Goal: Entertainment & Leisure: Consume media (video, audio)

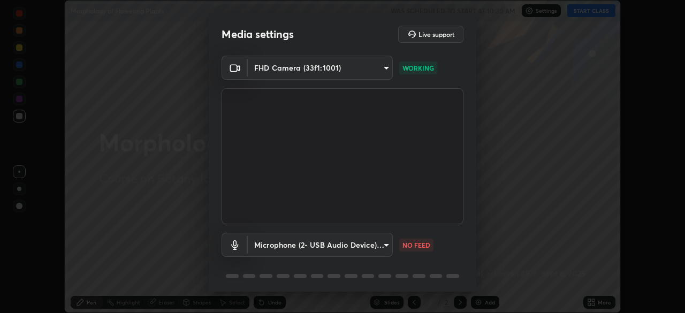
scroll to position [38, 0]
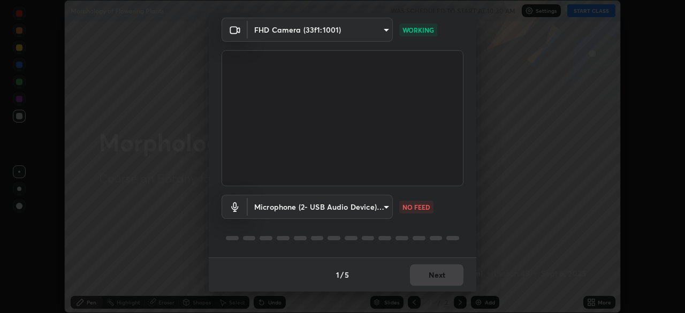
click at [385, 202] on body "Erase all Morphology of Flowering Plants WAS SCHEDULED TO START AT 10:30 AM Set…" at bounding box center [342, 156] width 685 height 313
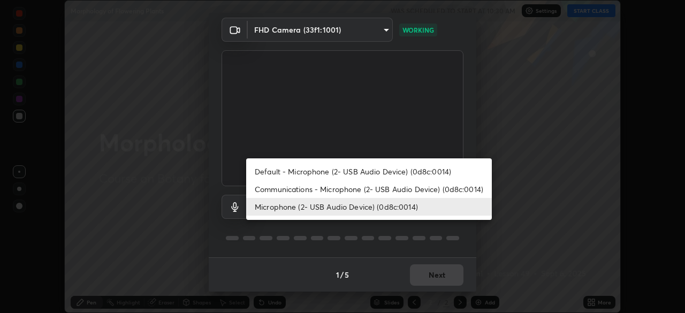
click at [379, 185] on li "Communications - Microphone (2- USB Audio Device) (0d8c:0014)" at bounding box center [369, 189] width 246 height 18
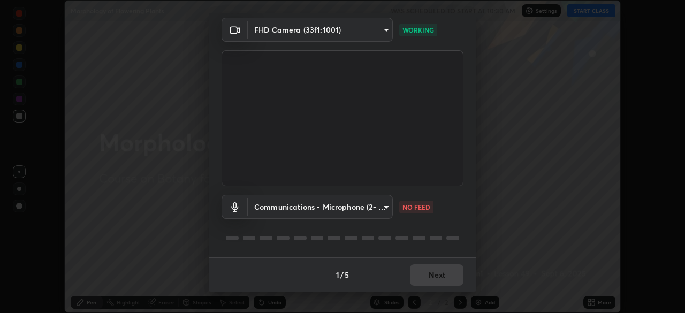
type input "communications"
click at [440, 274] on button "Next" at bounding box center [437, 274] width 54 height 21
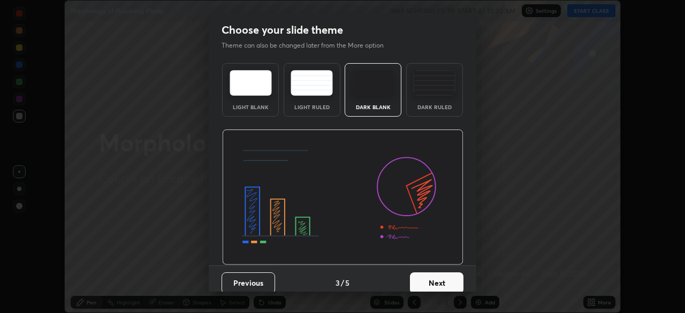
click at [444, 273] on button "Next" at bounding box center [437, 282] width 54 height 21
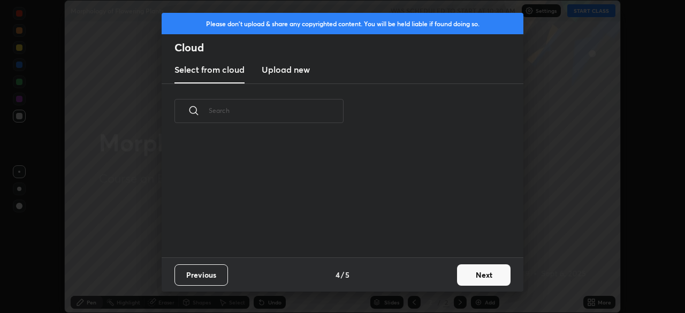
click at [479, 273] on button "Next" at bounding box center [484, 274] width 54 height 21
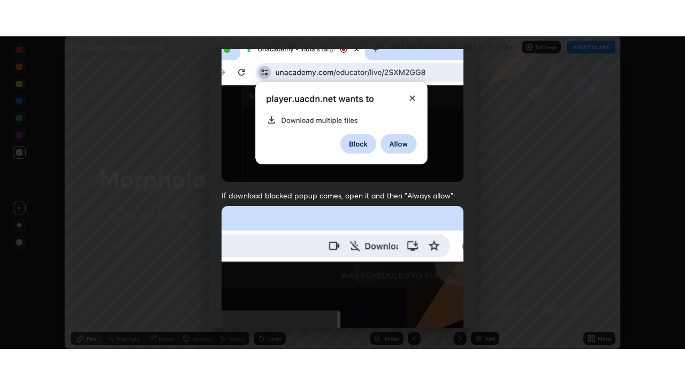
scroll to position [256, 0]
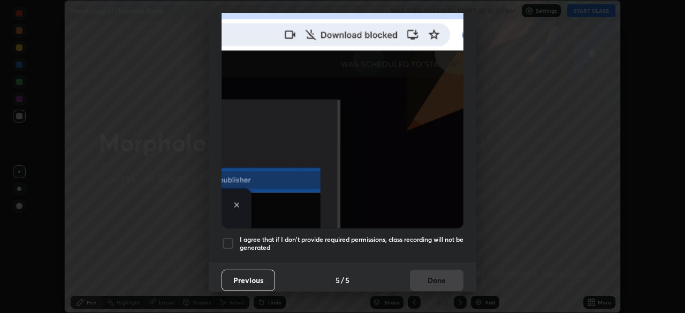
click at [430, 235] on h5 "I agree that if I don't provide required permissions, class recording will not …" at bounding box center [352, 243] width 224 height 17
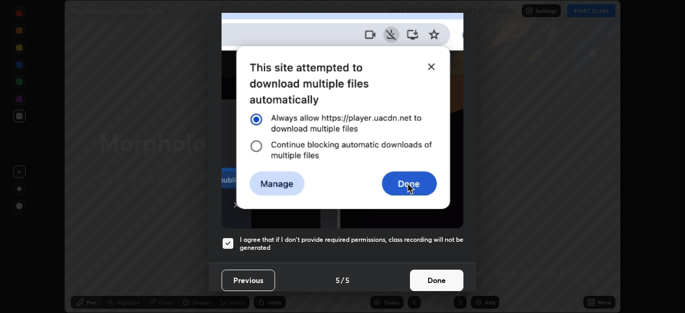
click at [434, 275] on button "Done" at bounding box center [437, 280] width 54 height 21
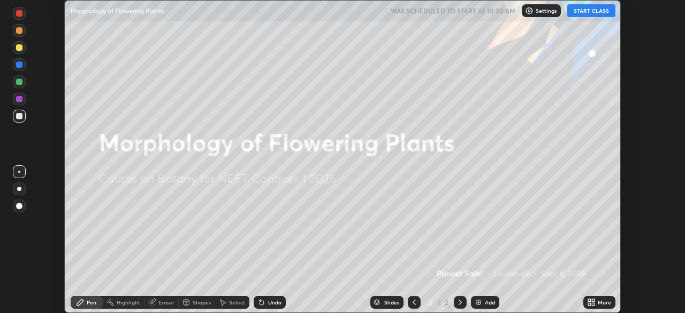
click at [591, 301] on icon at bounding box center [589, 300] width 3 height 3
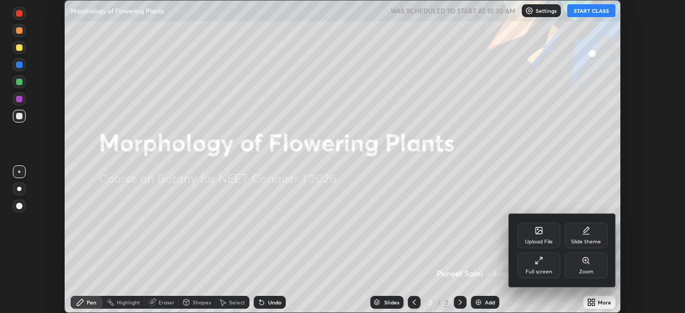
click at [539, 267] on div "Full screen" at bounding box center [538, 266] width 43 height 26
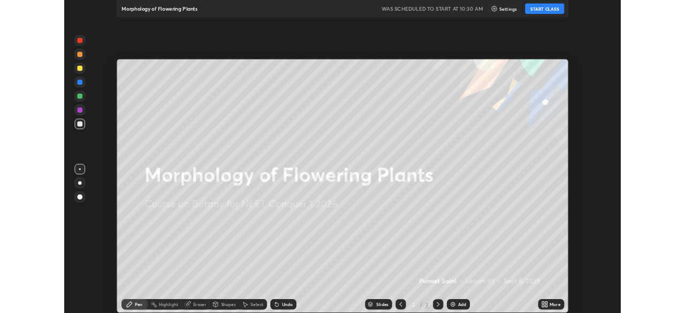
scroll to position [385, 685]
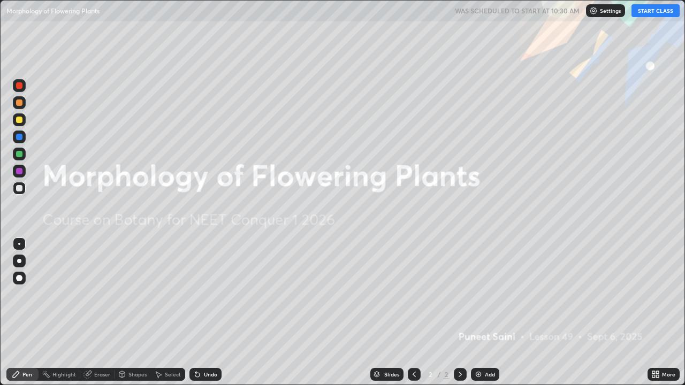
click at [592, 11] on img at bounding box center [593, 10] width 9 height 9
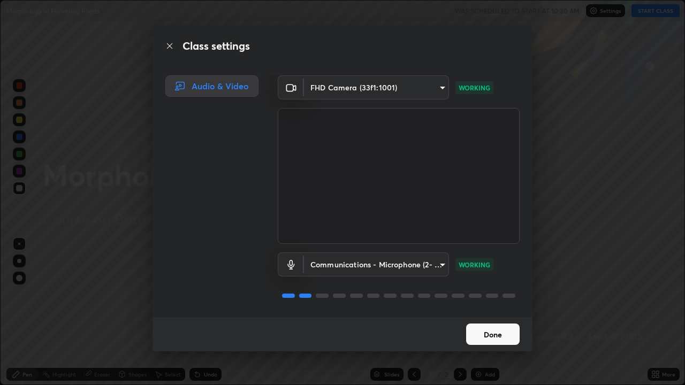
click at [508, 312] on button "Done" at bounding box center [493, 334] width 54 height 21
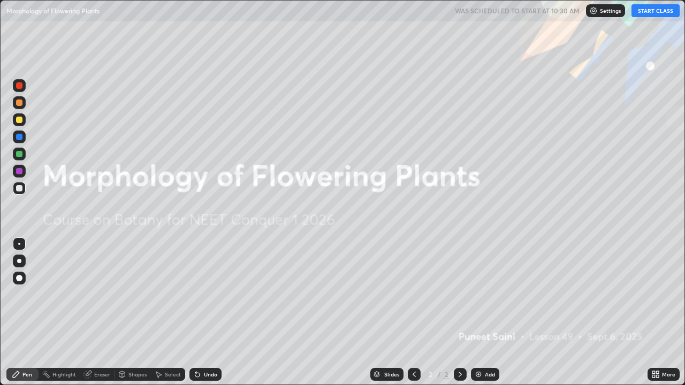
click at [662, 13] on button "START CLASS" at bounding box center [655, 10] width 48 height 13
click at [489, 312] on div "Add" at bounding box center [490, 374] width 10 height 5
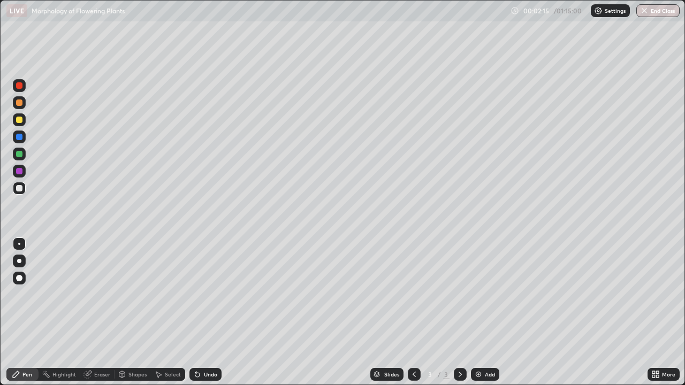
click at [16, 120] on div at bounding box center [19, 120] width 6 height 6
click at [204, 312] on div "Undo" at bounding box center [205, 374] width 32 height 13
click at [207, 312] on div "Undo" at bounding box center [210, 374] width 13 height 5
click at [21, 263] on div at bounding box center [19, 261] width 13 height 13
click at [20, 188] on div at bounding box center [19, 188] width 6 height 6
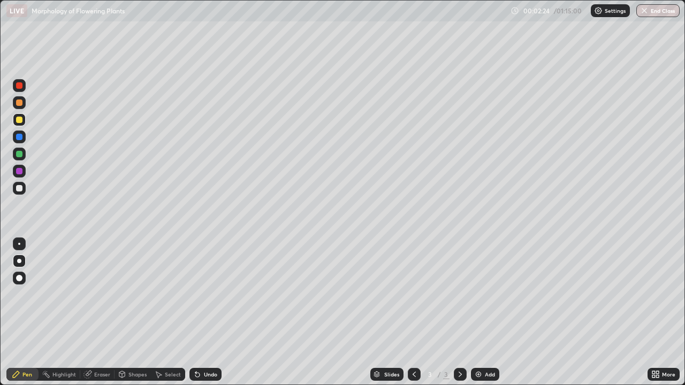
click at [20, 188] on div at bounding box center [19, 188] width 6 height 6
click at [19, 189] on div at bounding box center [19, 188] width 6 height 6
click at [20, 121] on div at bounding box center [19, 120] width 6 height 6
click at [201, 312] on div "Undo" at bounding box center [205, 374] width 32 height 13
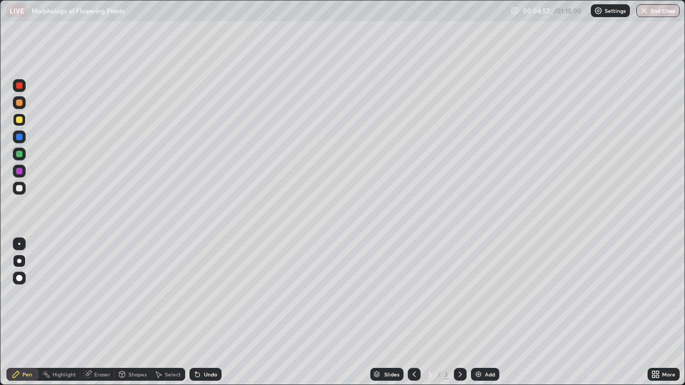
click at [201, 312] on div "Undo" at bounding box center [205, 374] width 32 height 13
click at [675, 312] on div "More" at bounding box center [663, 374] width 32 height 13
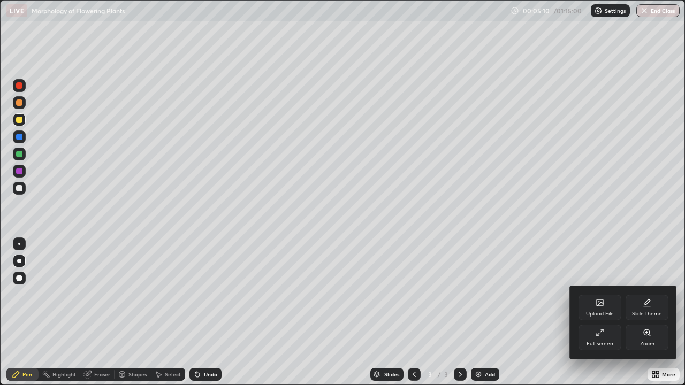
click at [609, 312] on div "Full screen" at bounding box center [599, 343] width 27 height 5
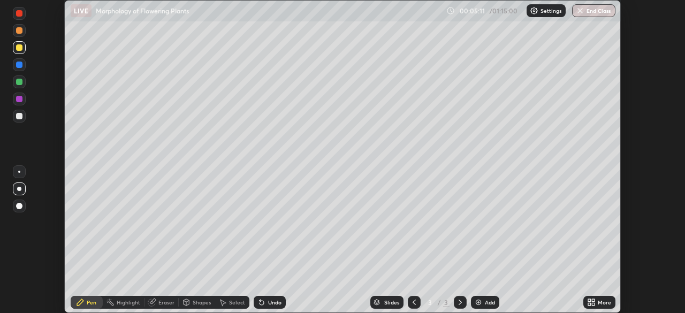
scroll to position [53191, 52819]
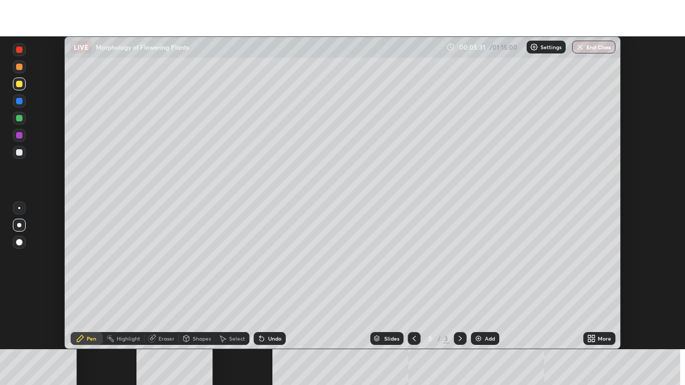
scroll to position [313, 685]
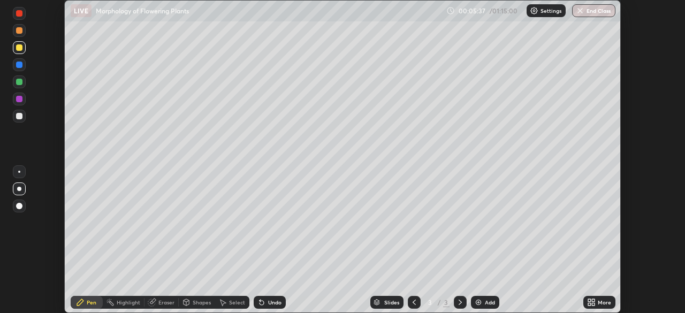
click at [594, 304] on icon at bounding box center [593, 304] width 3 height 3
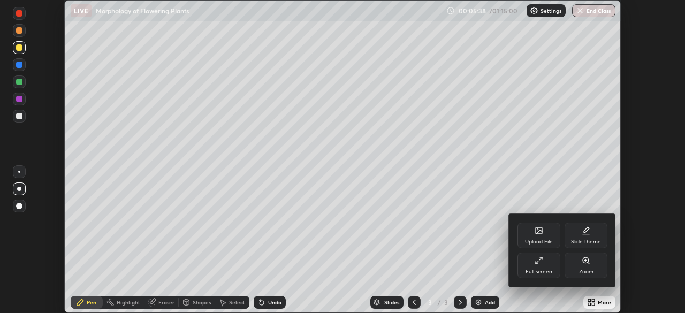
click at [541, 268] on div "Full screen" at bounding box center [538, 266] width 43 height 26
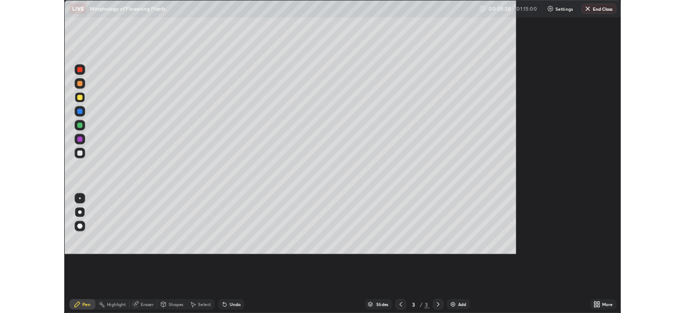
scroll to position [385, 685]
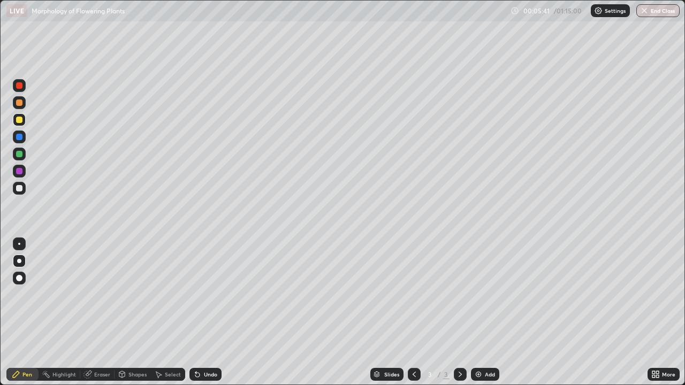
click at [653, 312] on icon at bounding box center [653, 372] width 3 height 3
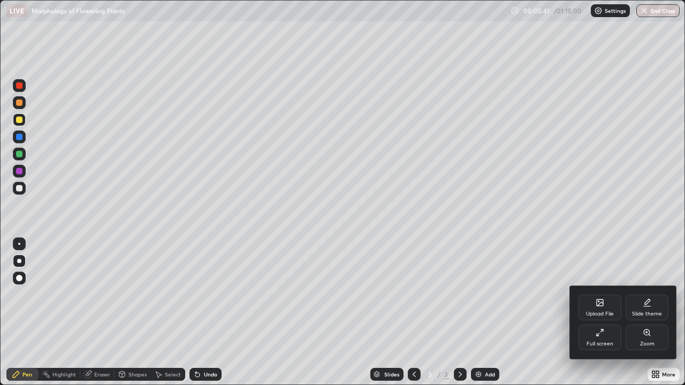
click at [599, 312] on div "Full screen" at bounding box center [599, 338] width 43 height 26
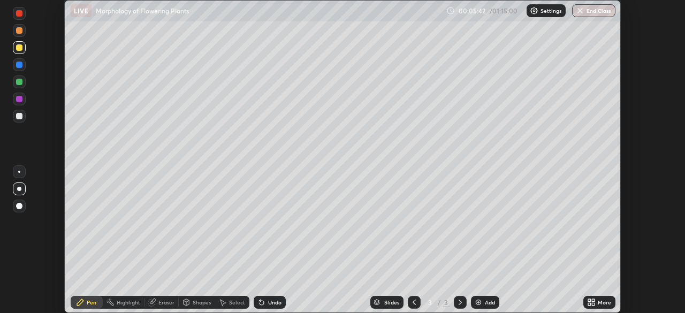
scroll to position [53191, 52819]
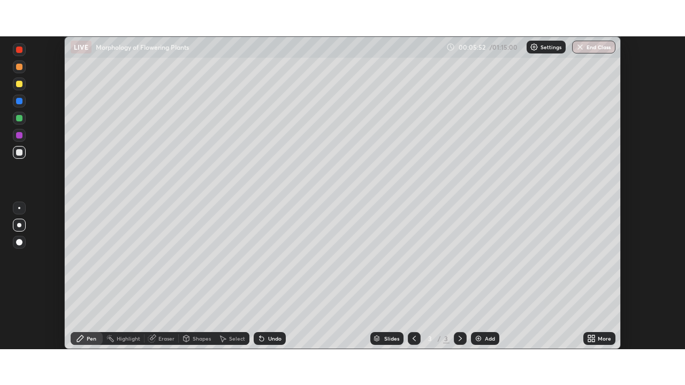
scroll to position [313, 685]
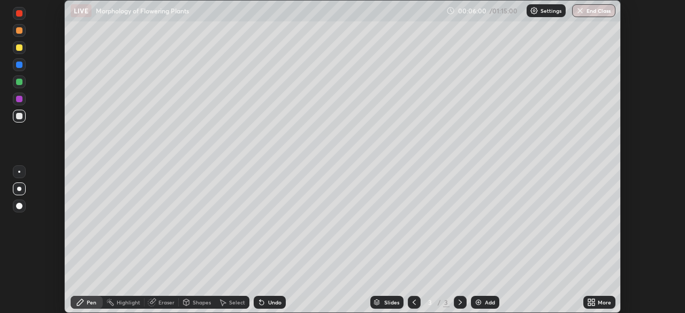
click at [593, 304] on icon at bounding box center [593, 304] width 3 height 3
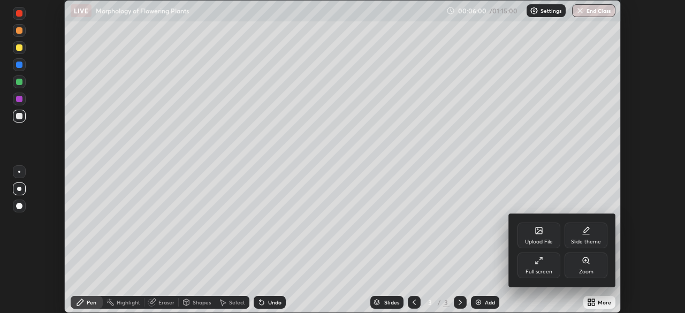
click at [540, 270] on div "Full screen" at bounding box center [538, 271] width 27 height 5
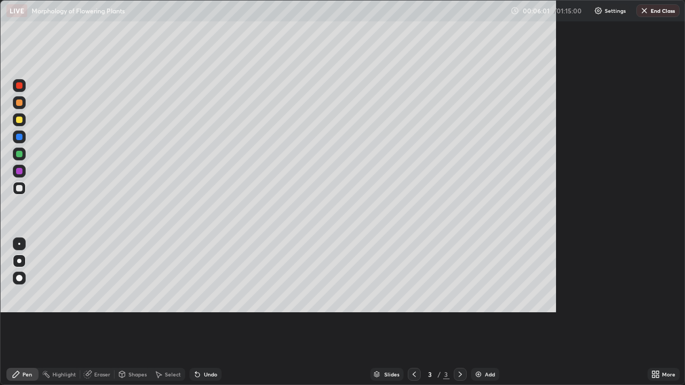
scroll to position [385, 685]
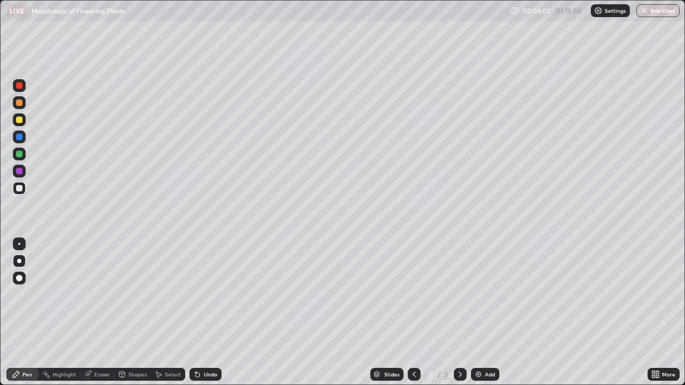
click at [205, 312] on div "Undo" at bounding box center [210, 374] width 13 height 5
click at [21, 188] on div at bounding box center [19, 188] width 6 height 6
click at [20, 187] on div at bounding box center [19, 188] width 6 height 6
click at [19, 121] on div at bounding box center [19, 120] width 6 height 6
click at [19, 125] on div at bounding box center [19, 119] width 13 height 13
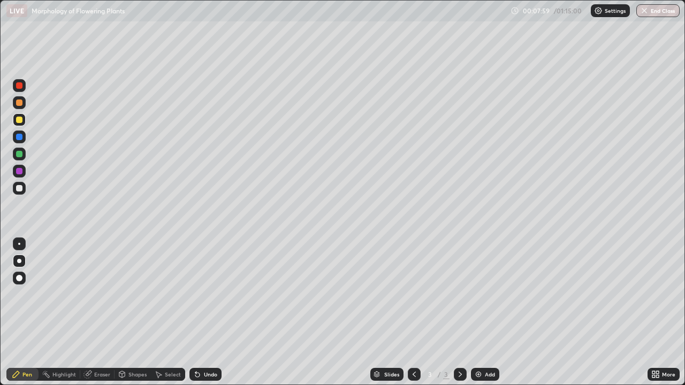
click at [21, 190] on div at bounding box center [19, 188] width 6 height 6
click at [102, 312] on div "Eraser" at bounding box center [102, 374] width 16 height 5
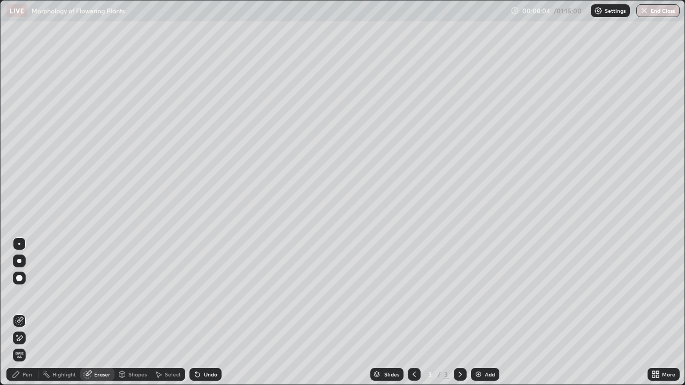
click at [24, 312] on div "Pen" at bounding box center [22, 374] width 32 height 13
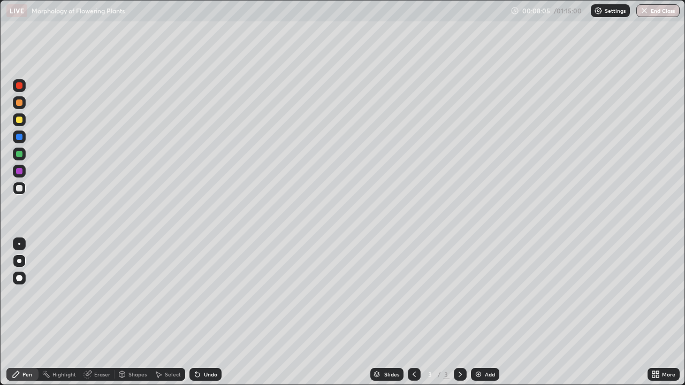
click at [20, 120] on div at bounding box center [19, 120] width 6 height 6
click at [21, 188] on div at bounding box center [19, 188] width 6 height 6
click at [93, 312] on div "Eraser" at bounding box center [97, 374] width 34 height 13
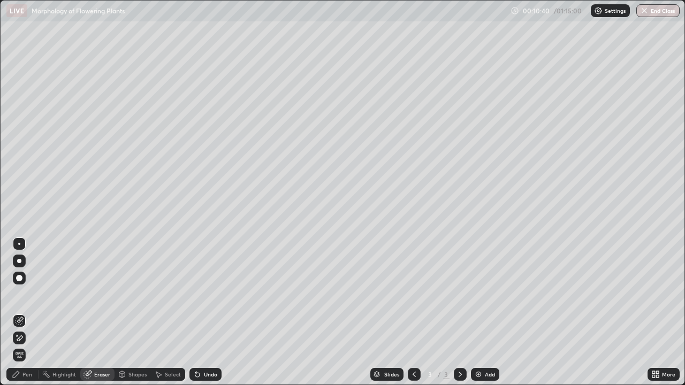
click at [18, 312] on icon at bounding box center [19, 338] width 9 height 9
click at [24, 312] on div "Pen" at bounding box center [27, 374] width 10 height 5
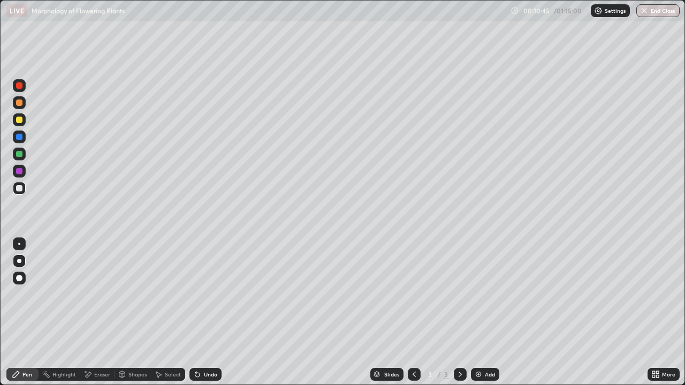
click at [25, 189] on div at bounding box center [19, 188] width 13 height 13
click at [18, 120] on div at bounding box center [19, 120] width 6 height 6
click at [19, 187] on div at bounding box center [19, 188] width 6 height 6
click at [19, 121] on div at bounding box center [19, 120] width 6 height 6
click at [476, 312] on img at bounding box center [478, 374] width 9 height 9
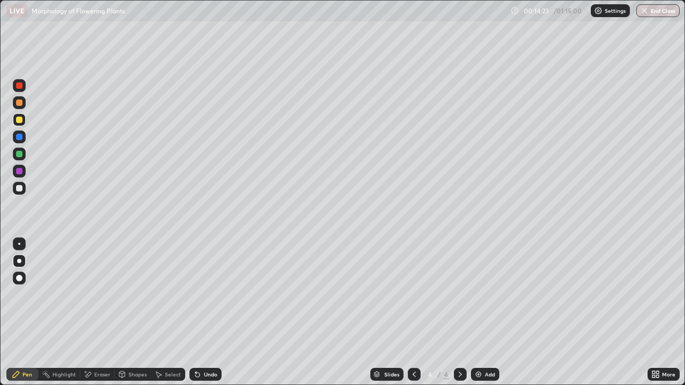
click at [20, 123] on div at bounding box center [19, 120] width 6 height 6
click at [20, 188] on div at bounding box center [19, 188] width 6 height 6
click at [20, 191] on div at bounding box center [19, 188] width 6 height 6
click at [19, 120] on div at bounding box center [19, 120] width 6 height 6
click at [19, 188] on div at bounding box center [19, 188] width 6 height 6
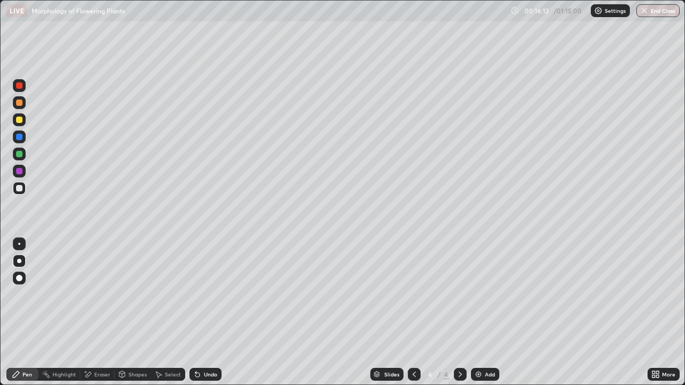
click at [19, 188] on div at bounding box center [19, 188] width 6 height 6
click at [205, 312] on div "Undo" at bounding box center [205, 374] width 32 height 13
click at [19, 121] on div at bounding box center [19, 120] width 6 height 6
click at [21, 189] on div at bounding box center [19, 188] width 6 height 6
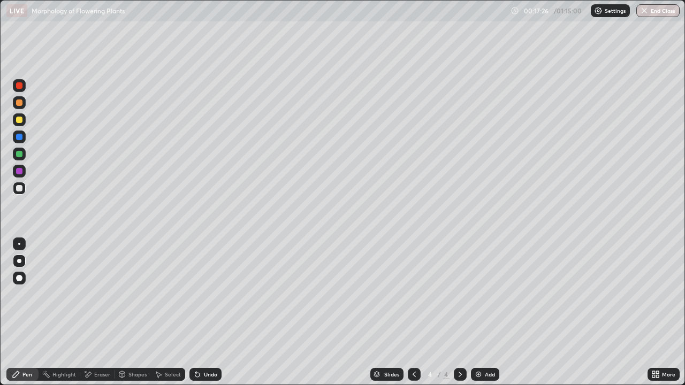
click at [19, 120] on div at bounding box center [19, 120] width 6 height 6
click at [18, 188] on div at bounding box center [19, 188] width 6 height 6
click at [18, 120] on div at bounding box center [19, 120] width 6 height 6
click at [18, 190] on div at bounding box center [19, 188] width 6 height 6
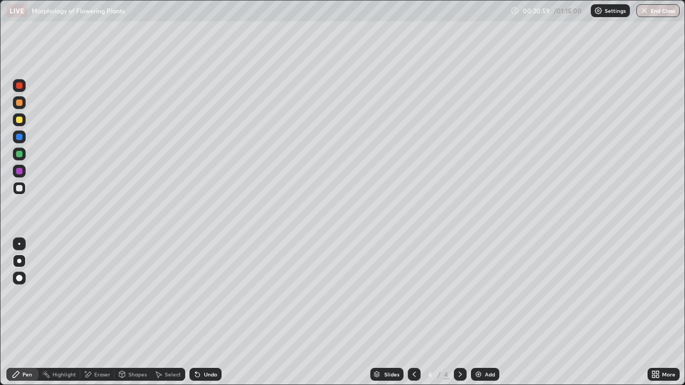
click at [195, 312] on icon at bounding box center [195, 372] width 1 height 1
click at [479, 312] on img at bounding box center [478, 374] width 9 height 9
click at [20, 120] on div at bounding box center [19, 120] width 6 height 6
click at [21, 88] on div at bounding box center [19, 85] width 13 height 13
click at [21, 88] on div at bounding box center [19, 85] width 6 height 6
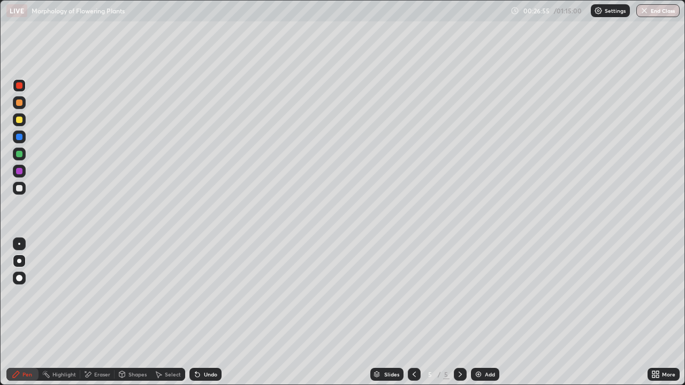
click at [20, 190] on div at bounding box center [19, 188] width 6 height 6
click at [20, 188] on div at bounding box center [19, 188] width 6 height 6
click at [94, 312] on div "Eraser" at bounding box center [102, 374] width 16 height 5
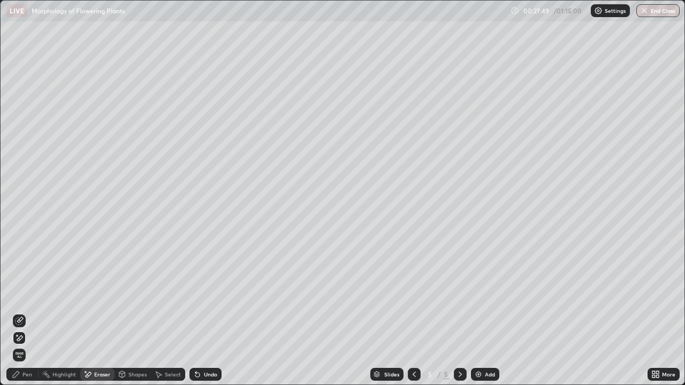
click at [23, 312] on div "Pen" at bounding box center [27, 374] width 10 height 5
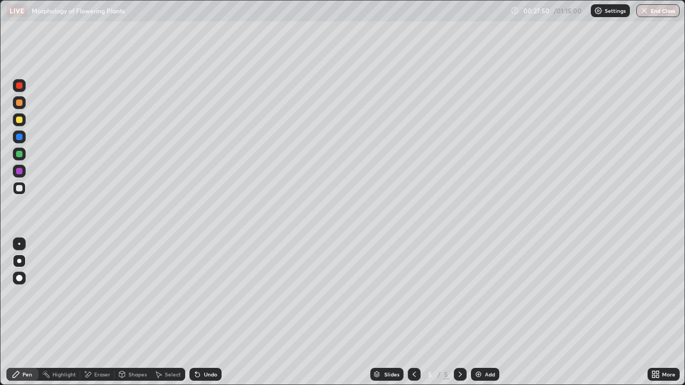
click at [19, 86] on div at bounding box center [19, 85] width 6 height 6
click at [20, 188] on div at bounding box center [19, 188] width 6 height 6
click at [18, 186] on div at bounding box center [19, 188] width 6 height 6
click at [19, 189] on div at bounding box center [19, 188] width 6 height 6
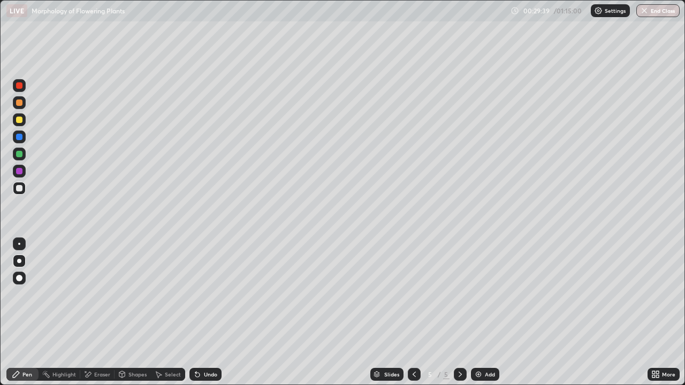
click at [20, 88] on div at bounding box center [19, 85] width 6 height 6
click at [17, 187] on div at bounding box center [19, 188] width 6 height 6
click at [205, 312] on div "Undo" at bounding box center [210, 374] width 13 height 5
click at [19, 188] on div at bounding box center [19, 188] width 6 height 6
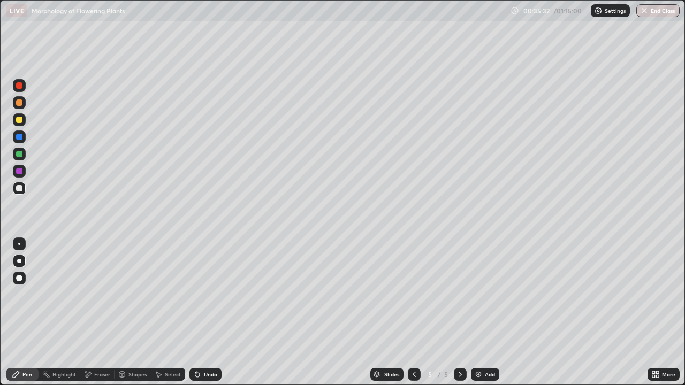
click at [19, 87] on div at bounding box center [19, 85] width 6 height 6
click at [204, 312] on div "Undo" at bounding box center [205, 374] width 32 height 13
click at [18, 191] on div at bounding box center [19, 188] width 6 height 6
click at [204, 312] on div "Undo" at bounding box center [210, 374] width 13 height 5
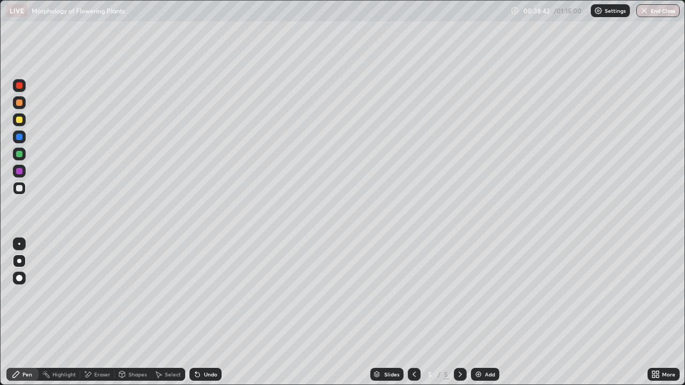
click at [195, 312] on icon at bounding box center [195, 372] width 1 height 1
click at [195, 312] on icon at bounding box center [197, 375] width 4 height 4
click at [196, 312] on icon at bounding box center [197, 375] width 4 height 4
click at [195, 312] on icon at bounding box center [195, 372] width 1 height 1
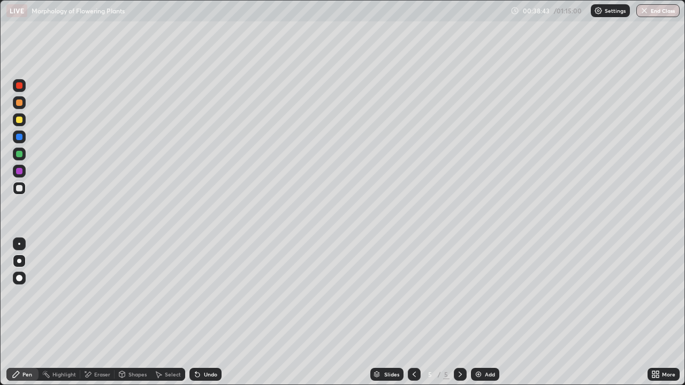
click at [201, 312] on div "Undo" at bounding box center [205, 374] width 32 height 13
click at [20, 138] on div at bounding box center [19, 137] width 6 height 6
click at [207, 312] on div "Undo" at bounding box center [210, 374] width 13 height 5
click at [23, 188] on div at bounding box center [19, 188] width 13 height 13
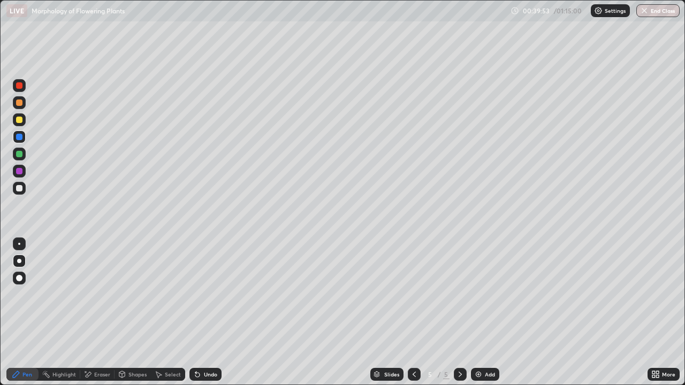
click at [22, 188] on div at bounding box center [19, 188] width 6 height 6
click at [60, 312] on div "Highlight" at bounding box center [64, 374] width 24 height 5
click at [17, 312] on icon at bounding box center [16, 374] width 6 height 6
click at [478, 312] on img at bounding box center [478, 374] width 9 height 9
click at [19, 123] on div at bounding box center [19, 120] width 6 height 6
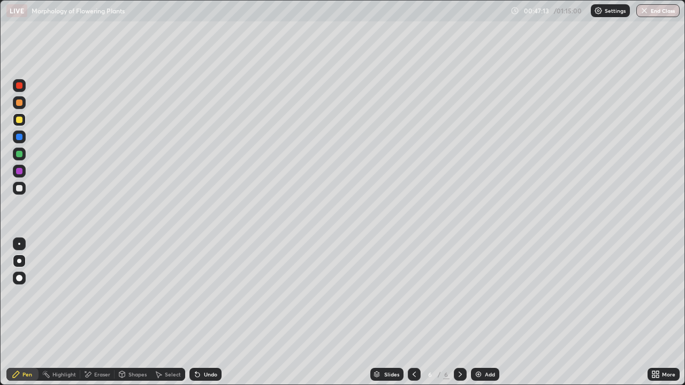
click at [19, 187] on div at bounding box center [19, 188] width 6 height 6
click at [21, 187] on div at bounding box center [19, 188] width 6 height 6
click at [20, 188] on div at bounding box center [19, 188] width 6 height 6
click at [20, 139] on div at bounding box center [19, 137] width 6 height 6
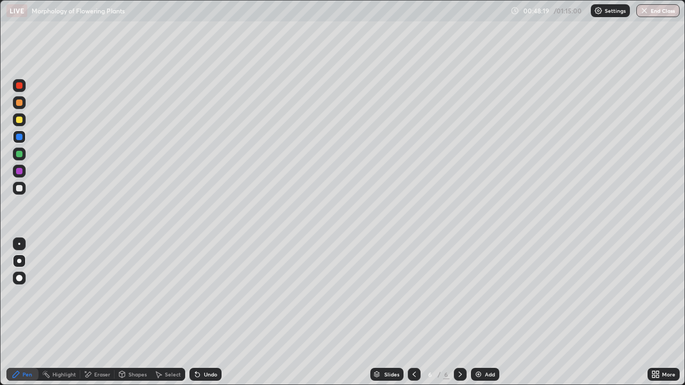
click at [22, 187] on div at bounding box center [19, 188] width 6 height 6
click at [24, 186] on div at bounding box center [19, 188] width 13 height 13
click at [20, 123] on div at bounding box center [19, 120] width 6 height 6
click at [19, 122] on div at bounding box center [19, 120] width 6 height 6
click at [22, 189] on div at bounding box center [19, 188] width 6 height 6
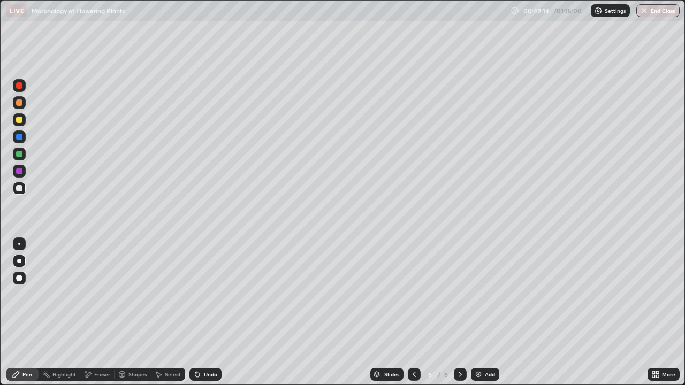
click at [19, 120] on div at bounding box center [19, 120] width 6 height 6
click at [20, 256] on div at bounding box center [19, 261] width 13 height 13
click at [17, 189] on div at bounding box center [19, 188] width 6 height 6
click at [19, 120] on div at bounding box center [19, 120] width 6 height 6
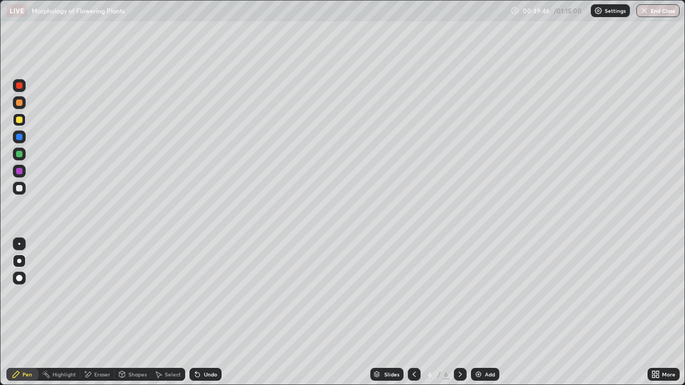
click at [92, 312] on div "Eraser" at bounding box center [97, 374] width 34 height 13
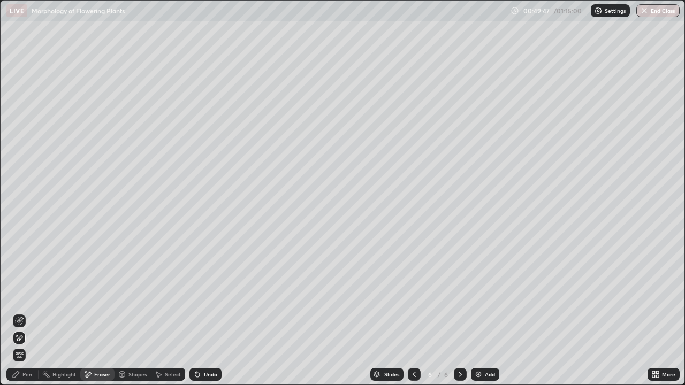
click at [20, 312] on icon at bounding box center [20, 337] width 6 height 5
click at [26, 312] on div "Pen" at bounding box center [27, 374] width 10 height 5
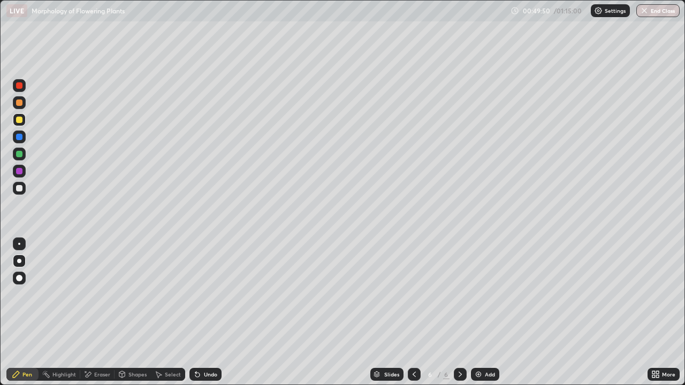
click at [19, 189] on div at bounding box center [19, 188] width 6 height 6
click at [20, 189] on div at bounding box center [19, 188] width 6 height 6
click at [19, 120] on div at bounding box center [19, 120] width 6 height 6
click at [21, 189] on div at bounding box center [19, 188] width 6 height 6
click at [20, 189] on div at bounding box center [19, 188] width 6 height 6
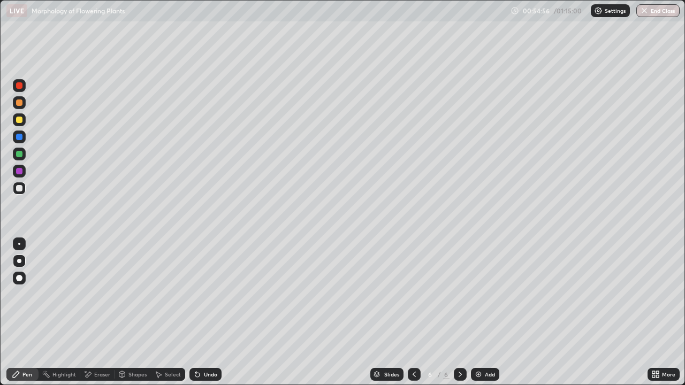
click at [18, 189] on div at bounding box center [19, 188] width 6 height 6
click at [19, 120] on div at bounding box center [19, 120] width 6 height 6
click at [20, 188] on div at bounding box center [19, 188] width 6 height 6
click at [19, 120] on div at bounding box center [19, 120] width 6 height 6
click at [21, 138] on div at bounding box center [19, 137] width 6 height 6
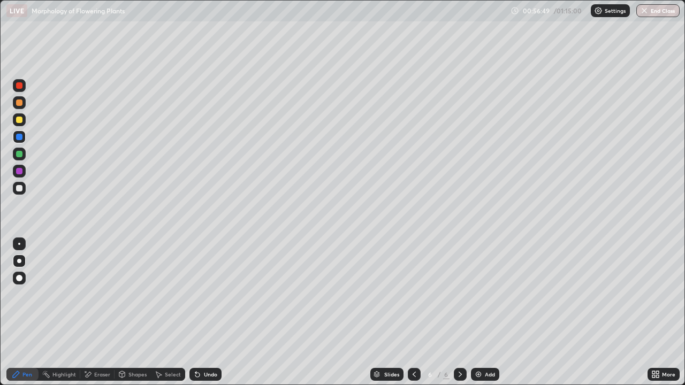
click at [20, 191] on div at bounding box center [19, 188] width 6 height 6
click at [19, 124] on div at bounding box center [19, 119] width 13 height 13
click at [17, 189] on div at bounding box center [19, 188] width 6 height 6
click at [19, 120] on div at bounding box center [19, 120] width 6 height 6
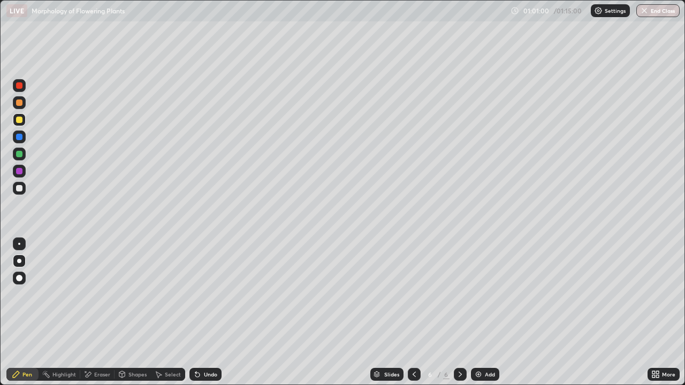
click at [19, 156] on div at bounding box center [19, 154] width 6 height 6
click at [24, 189] on div at bounding box center [19, 188] width 13 height 13
click at [23, 189] on div at bounding box center [19, 188] width 13 height 13
click at [93, 312] on div "Eraser" at bounding box center [97, 374] width 34 height 13
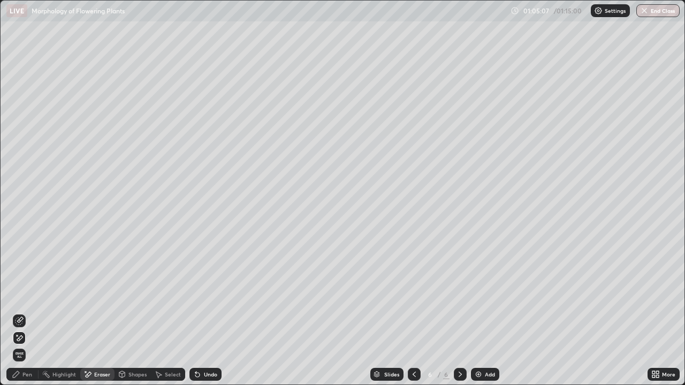
click at [22, 312] on icon at bounding box center [19, 338] width 9 height 9
click at [482, 312] on div "Add" at bounding box center [485, 374] width 28 height 13
click at [24, 312] on div "Pen" at bounding box center [22, 374] width 32 height 13
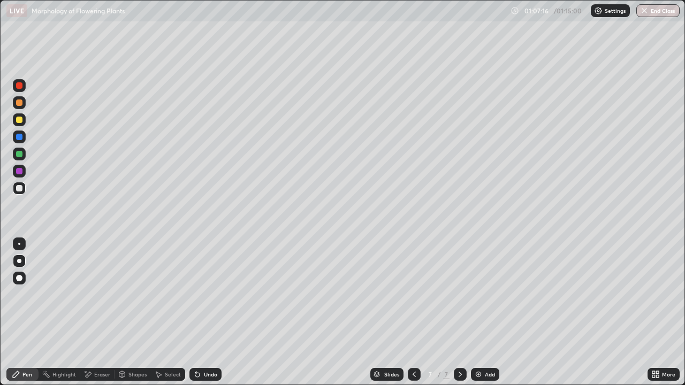
click at [17, 121] on div at bounding box center [19, 120] width 6 height 6
click at [18, 119] on div at bounding box center [19, 120] width 6 height 6
click at [20, 189] on div at bounding box center [19, 188] width 6 height 6
click at [201, 312] on div "Undo" at bounding box center [205, 374] width 32 height 13
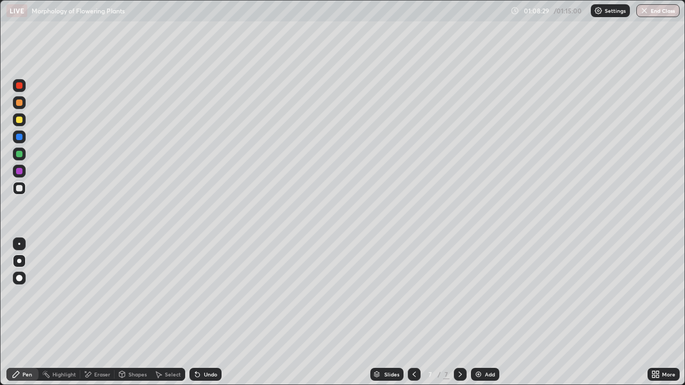
click at [201, 312] on div "Undo" at bounding box center [205, 374] width 32 height 13
click at [204, 312] on div "Undo" at bounding box center [210, 374] width 13 height 5
click at [20, 123] on div at bounding box center [19, 120] width 6 height 6
click at [96, 312] on div "Eraser" at bounding box center [102, 374] width 16 height 5
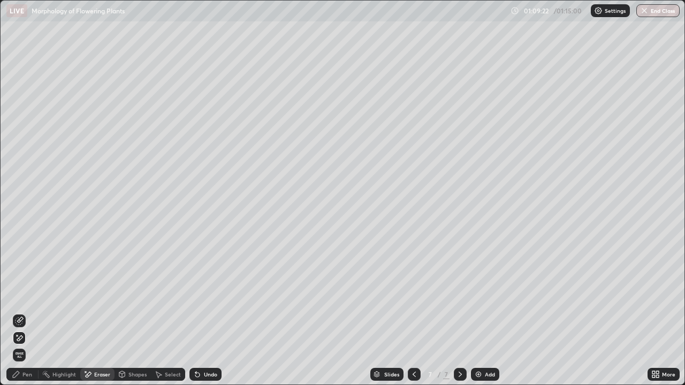
click at [27, 312] on div "Pen" at bounding box center [27, 374] width 10 height 5
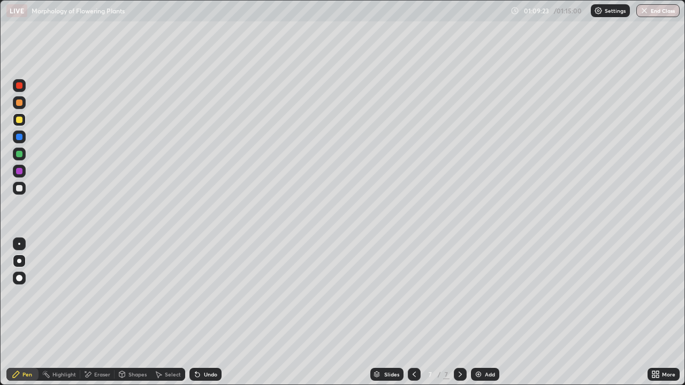
click at [18, 125] on div at bounding box center [19, 119] width 13 height 13
click at [19, 186] on div at bounding box center [19, 188] width 6 height 6
click at [20, 187] on div at bounding box center [19, 188] width 6 height 6
click at [18, 189] on div at bounding box center [19, 188] width 6 height 6
click at [19, 121] on div at bounding box center [19, 120] width 6 height 6
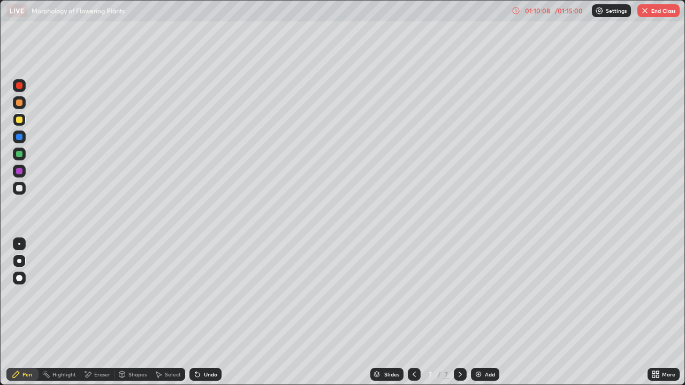
click at [19, 191] on div at bounding box center [19, 188] width 6 height 6
click at [19, 190] on div at bounding box center [19, 188] width 6 height 6
click at [21, 123] on div at bounding box center [19, 120] width 6 height 6
click at [21, 122] on div at bounding box center [19, 120] width 6 height 6
click at [19, 188] on div at bounding box center [19, 188] width 6 height 6
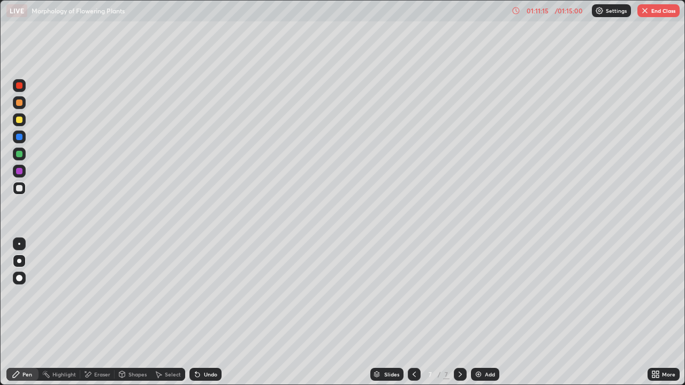
click at [89, 312] on icon at bounding box center [89, 374] width 6 height 5
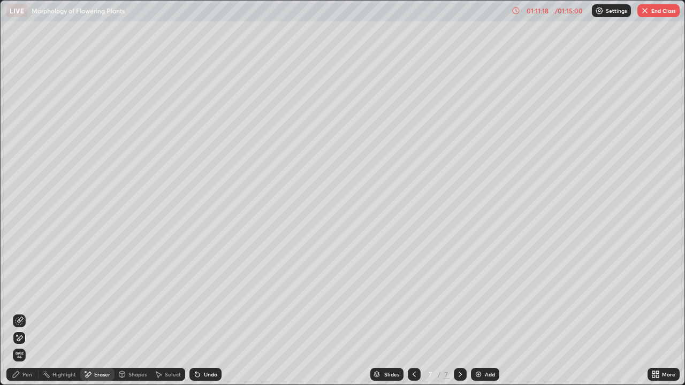
click at [25, 312] on div "Pen" at bounding box center [27, 374] width 10 height 5
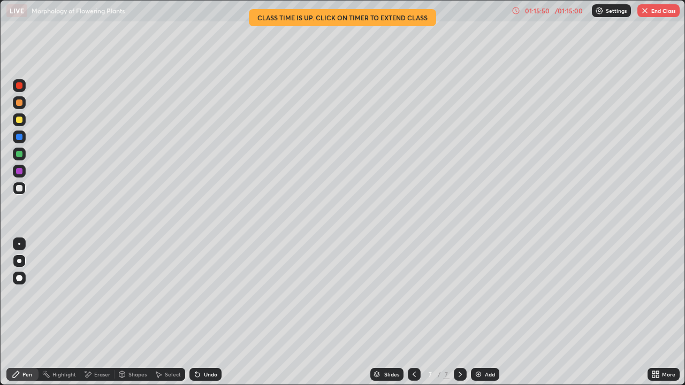
click at [647, 13] on img "button" at bounding box center [644, 10] width 9 height 9
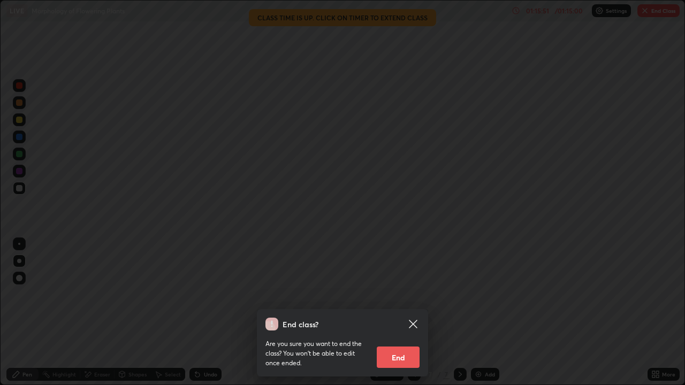
click at [392, 312] on button "End" at bounding box center [398, 357] width 43 height 21
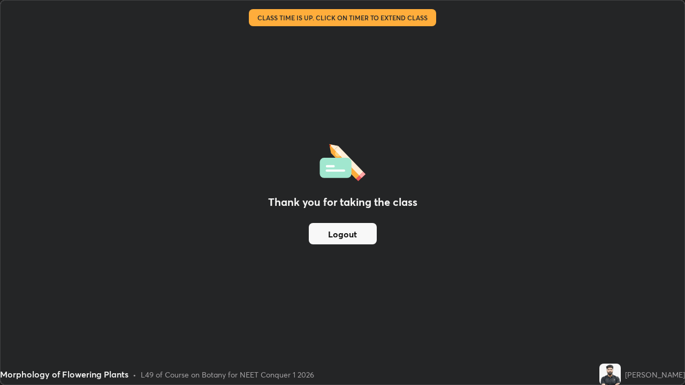
click at [348, 232] on button "Logout" at bounding box center [343, 233] width 68 height 21
click at [349, 238] on button "Logout" at bounding box center [343, 233] width 68 height 21
